Goal: Task Accomplishment & Management: Complete application form

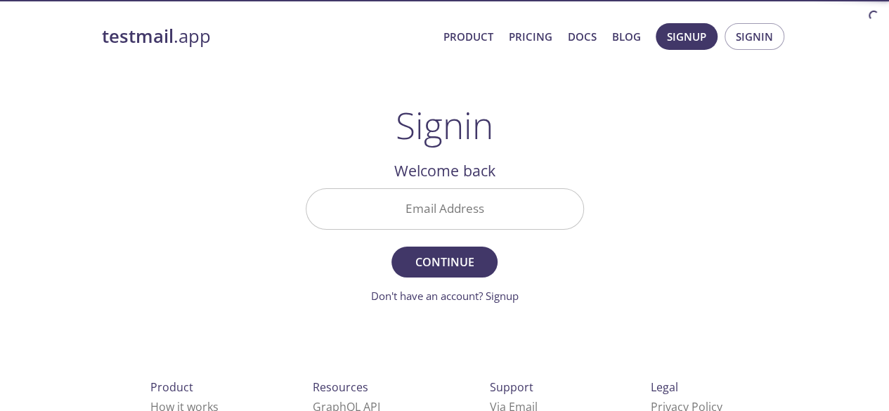
click at [416, 205] on input "Email Address" at bounding box center [444, 209] width 277 height 40
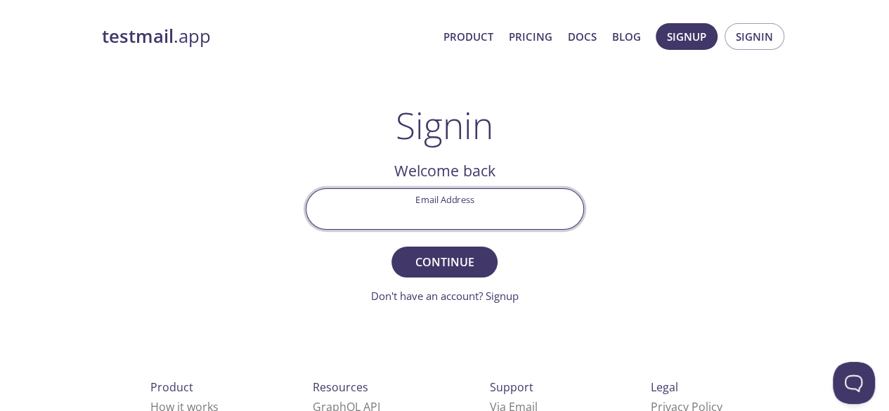
click at [690, 164] on div "testmail .app Product Pricing Docs Blog Signup Signin Signin Welcome back Email…" at bounding box center [444, 307] width 719 height 586
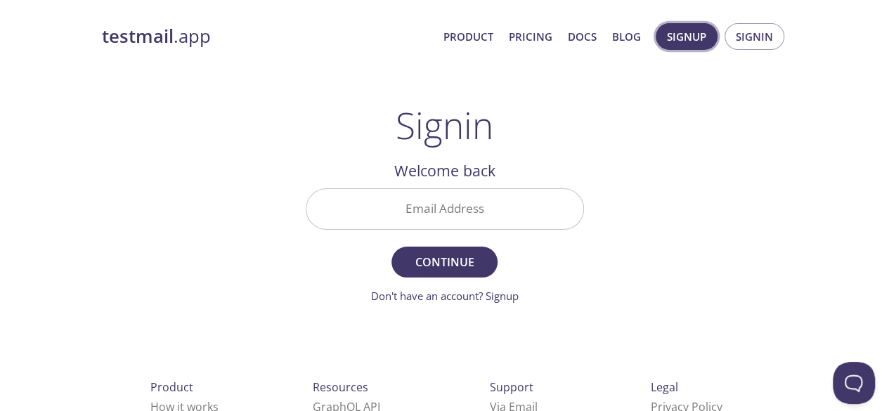
click at [680, 31] on span "Signup" at bounding box center [686, 36] width 39 height 18
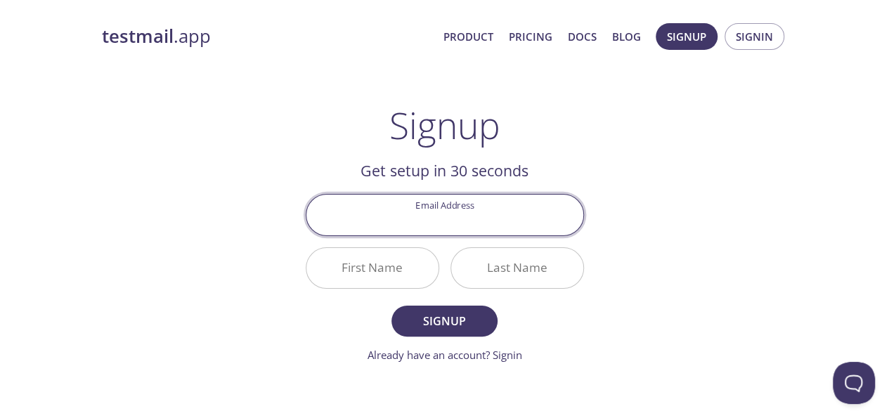
scroll to position [142, 0]
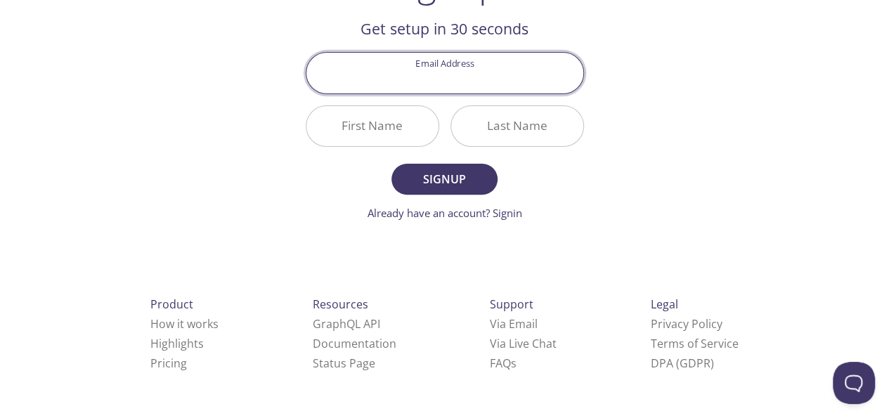
click at [447, 76] on input "Email Address" at bounding box center [444, 73] width 277 height 40
type input "[EMAIL_ADDRESS][DOMAIN_NAME]"
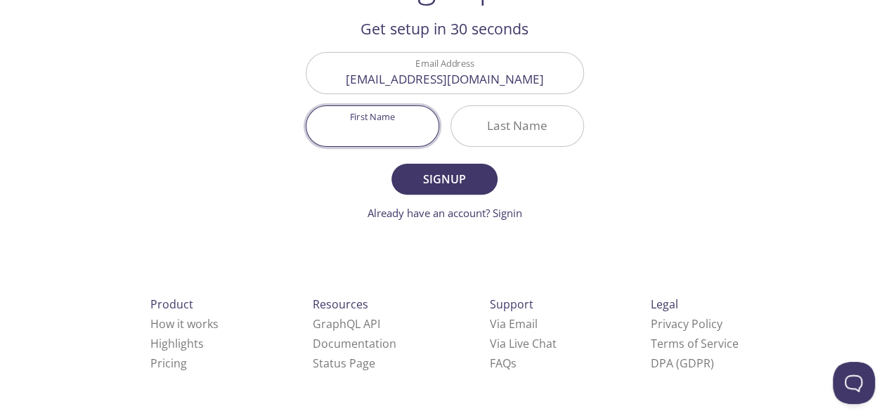
click at [378, 129] on input "First Name" at bounding box center [372, 126] width 132 height 40
type input "[DEMOGRAPHIC_DATA]"
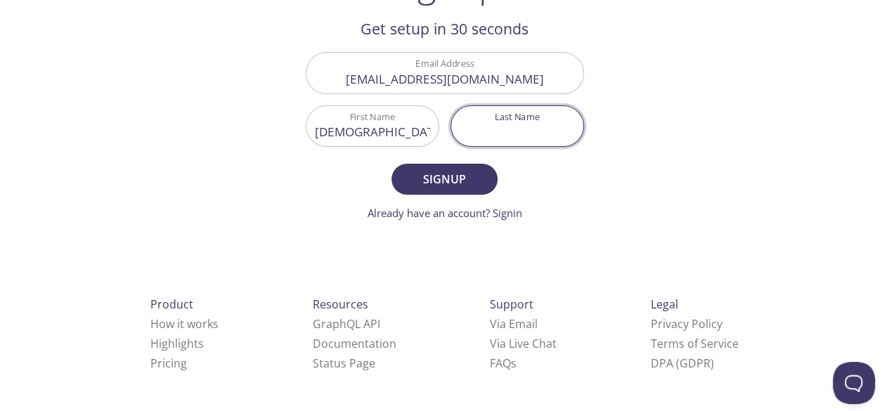
click at [535, 126] on input "Last Name" at bounding box center [517, 126] width 132 height 40
type input "[PERSON_NAME]"
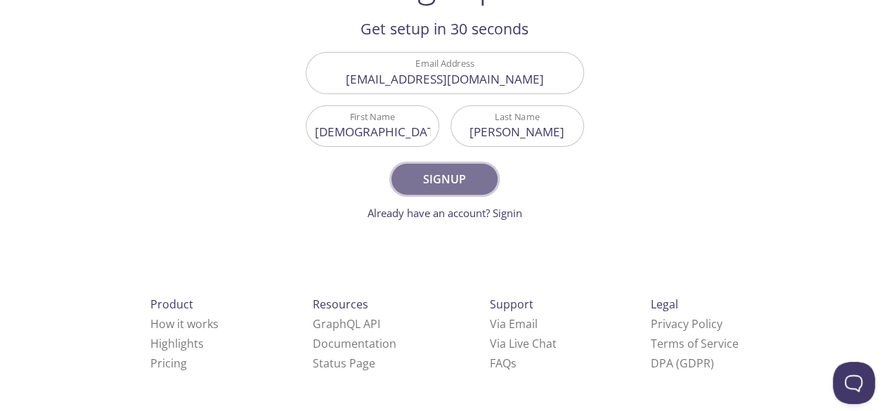
click at [437, 180] on span "Signup" at bounding box center [444, 179] width 74 height 20
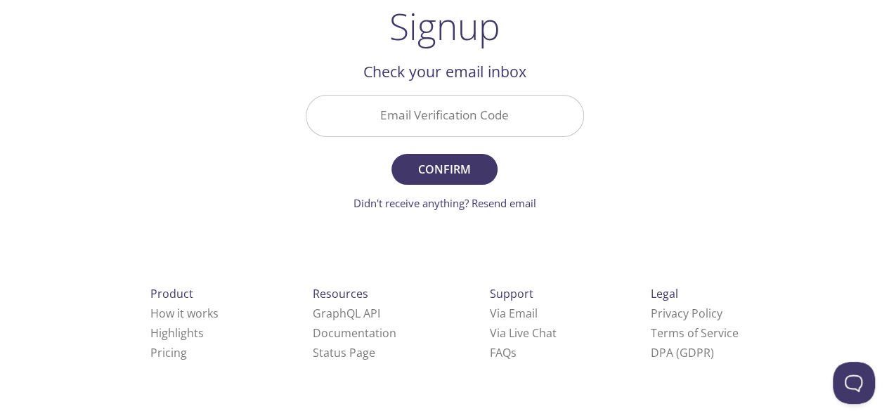
scroll to position [89, 0]
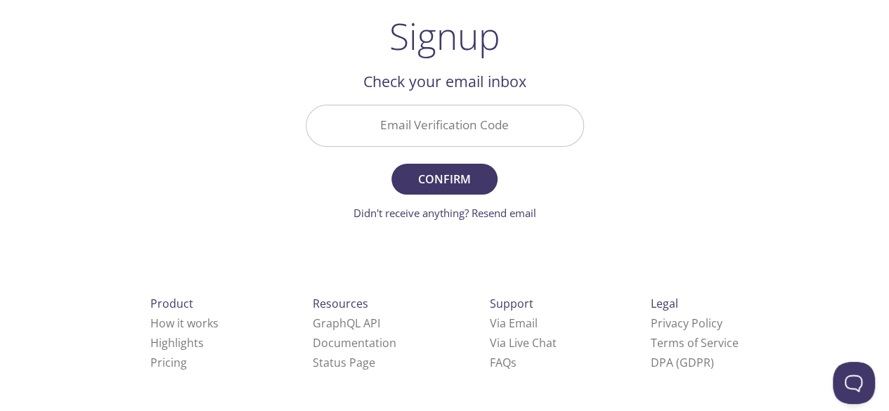
click at [422, 129] on input "Email Verification Code" at bounding box center [444, 125] width 277 height 40
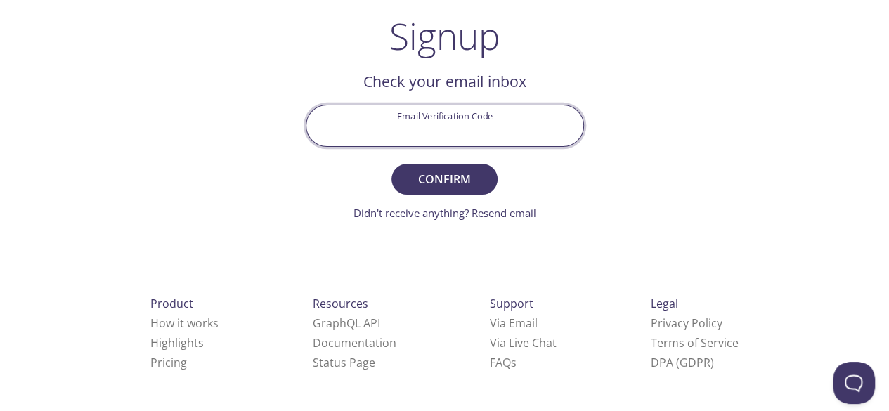
paste input "2MQZBZZ"
type input "2MQZBZZ"
click at [438, 178] on span "Confirm" at bounding box center [444, 179] width 74 height 20
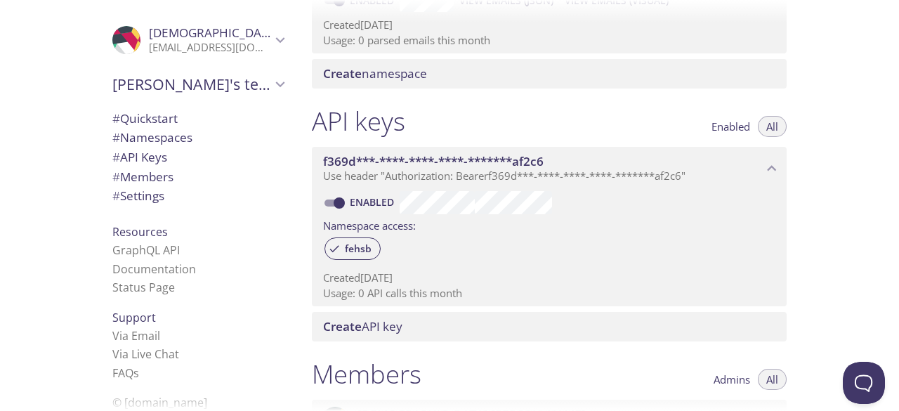
scroll to position [281, 0]
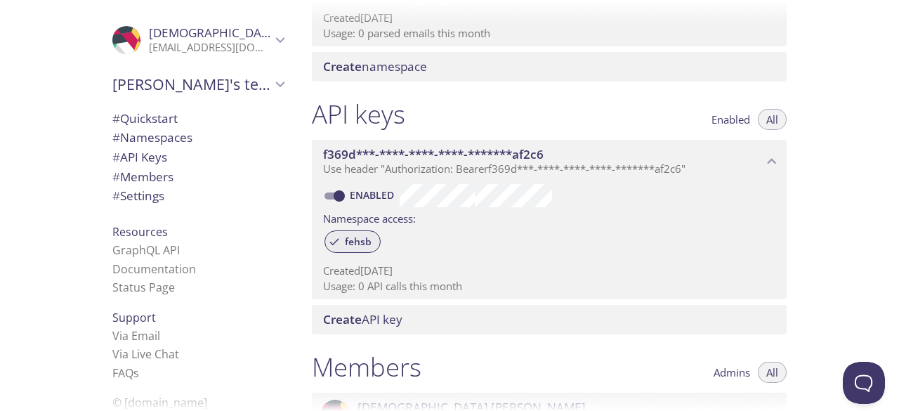
click at [348, 244] on span "fehsb" at bounding box center [358, 241] width 44 height 13
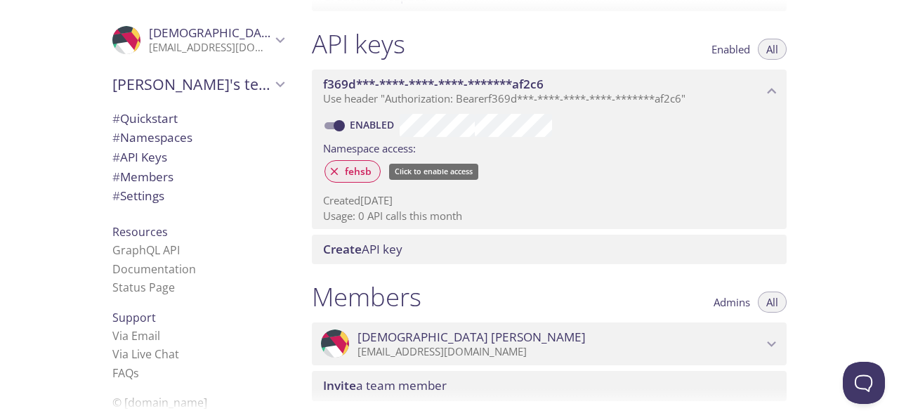
click at [361, 174] on span "fehsb" at bounding box center [358, 171] width 44 height 13
click at [357, 172] on span "fehsb" at bounding box center [358, 171] width 44 height 13
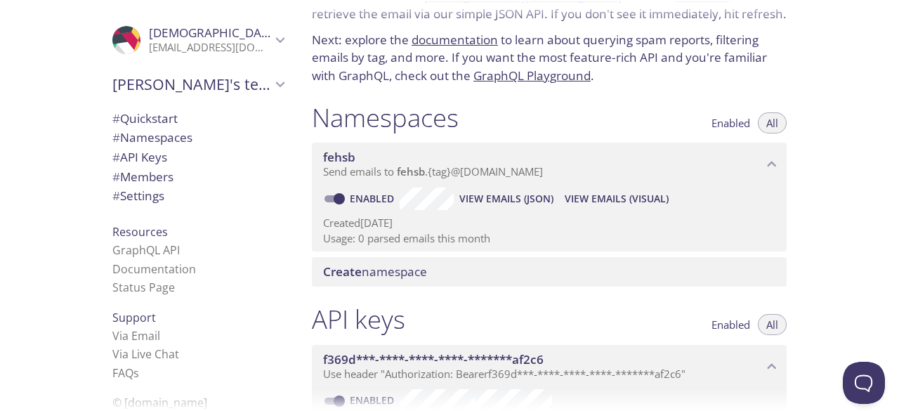
scroll to position [0, 0]
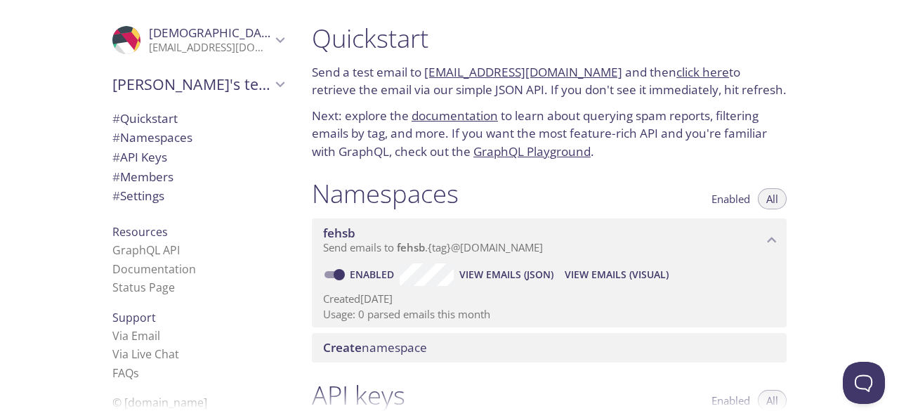
click at [679, 72] on link "click here" at bounding box center [702, 72] width 53 height 16
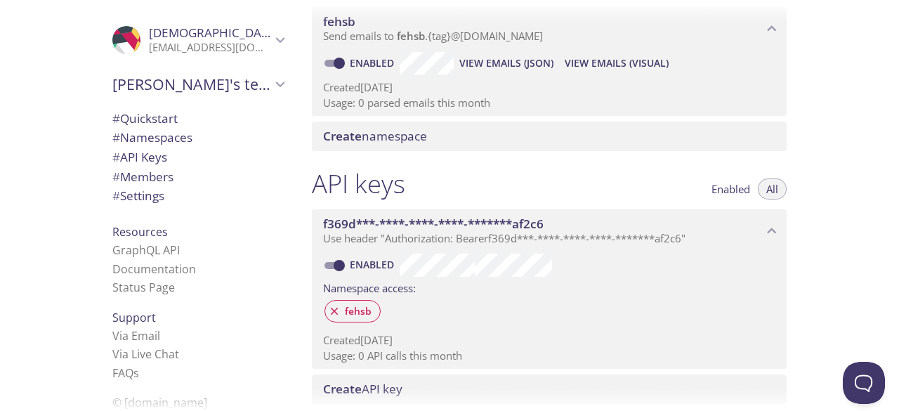
scroll to position [281, 0]
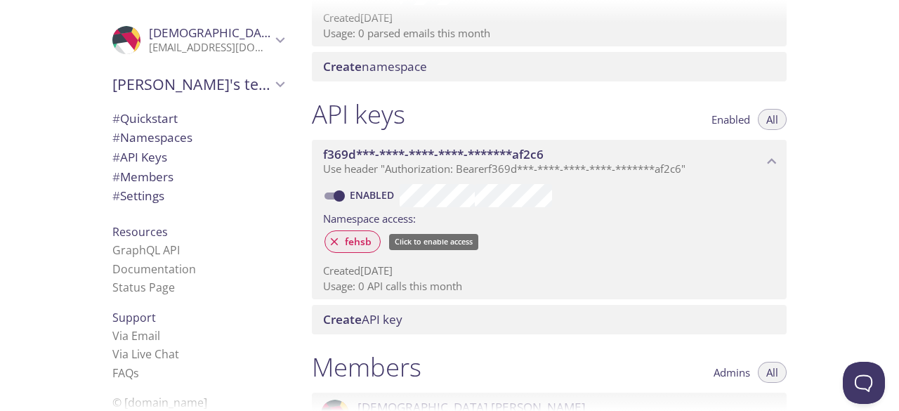
click at [340, 238] on span "fehsb" at bounding box center [358, 241] width 44 height 13
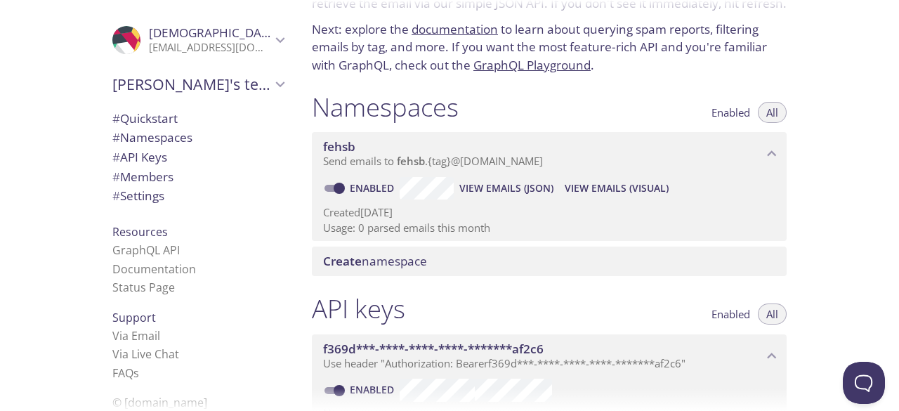
scroll to position [0, 0]
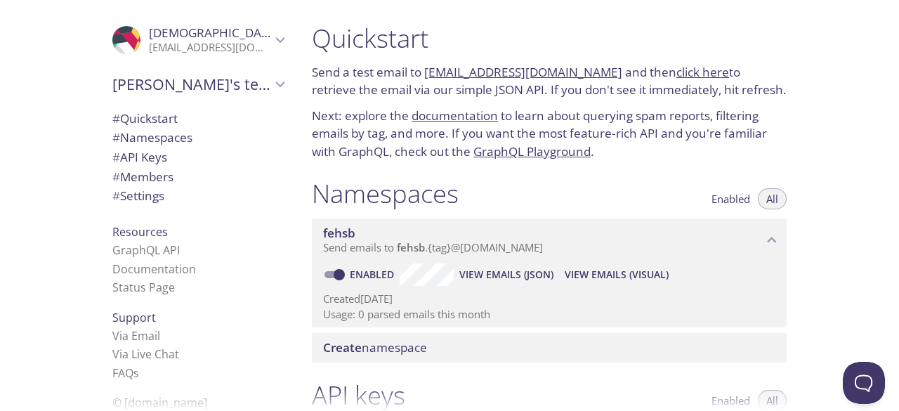
click at [679, 72] on link "click here" at bounding box center [702, 72] width 53 height 16
